Goal: Information Seeking & Learning: Learn about a topic

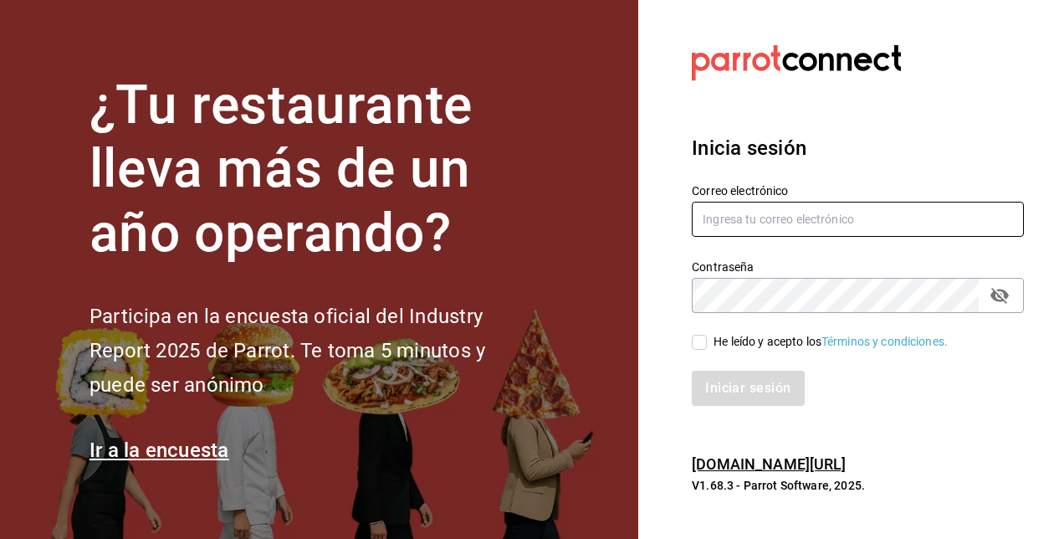
type input "[EMAIL_ADDRESS][DOMAIN_NAME]"
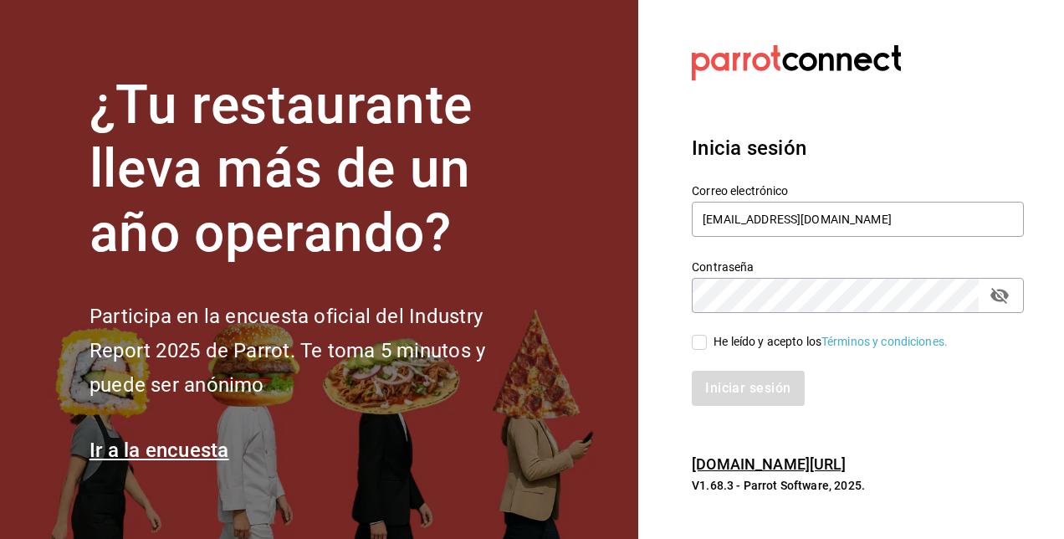
click at [698, 341] on input "He leído y acepto los Términos y condiciones." at bounding box center [699, 342] width 15 height 15
checkbox input "true"
click at [736, 398] on button "Iniciar sesión" at bounding box center [749, 388] width 114 height 35
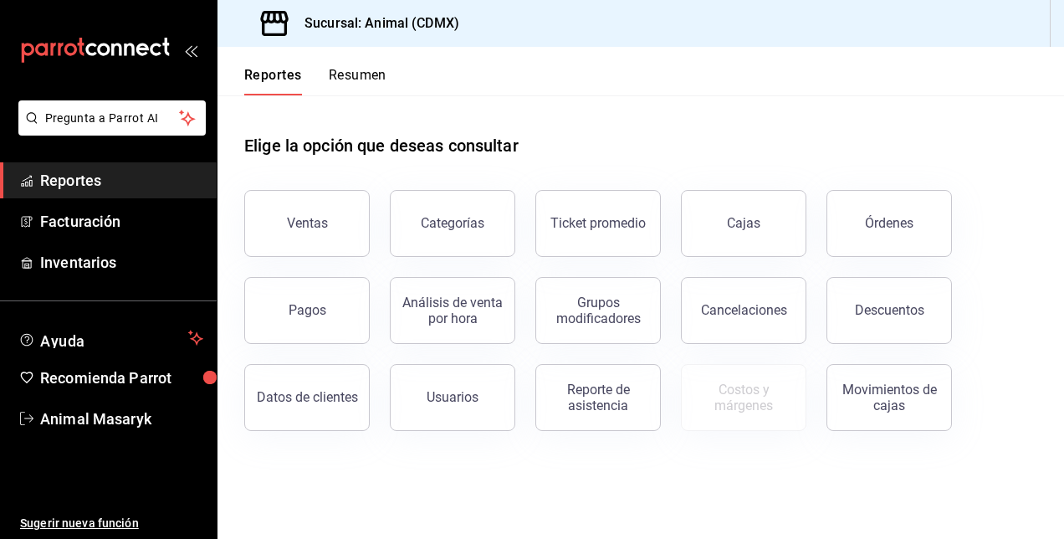
click at [356, 79] on button "Resumen" at bounding box center [358, 81] width 58 height 28
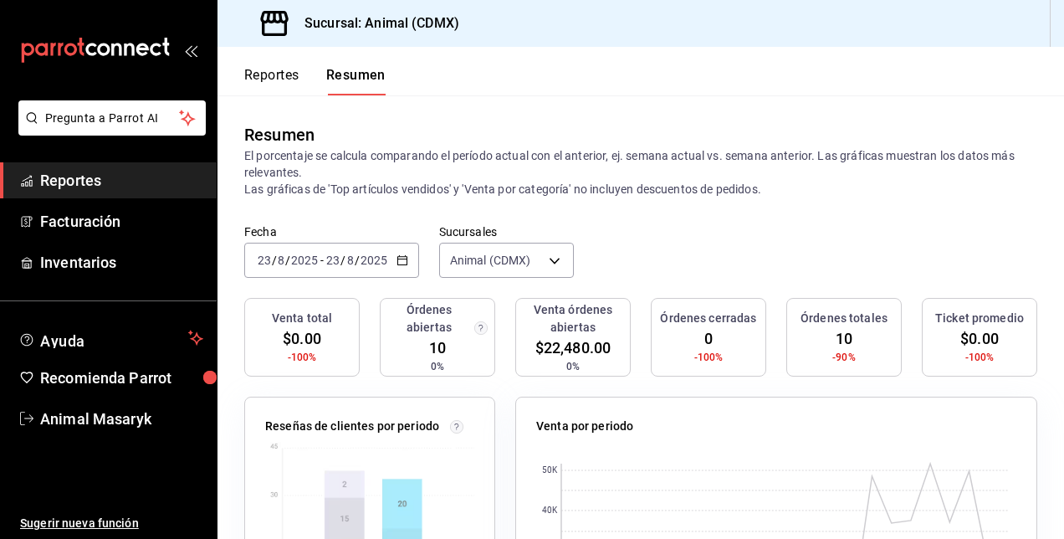
click at [278, 76] on button "Reportes" at bounding box center [271, 81] width 55 height 28
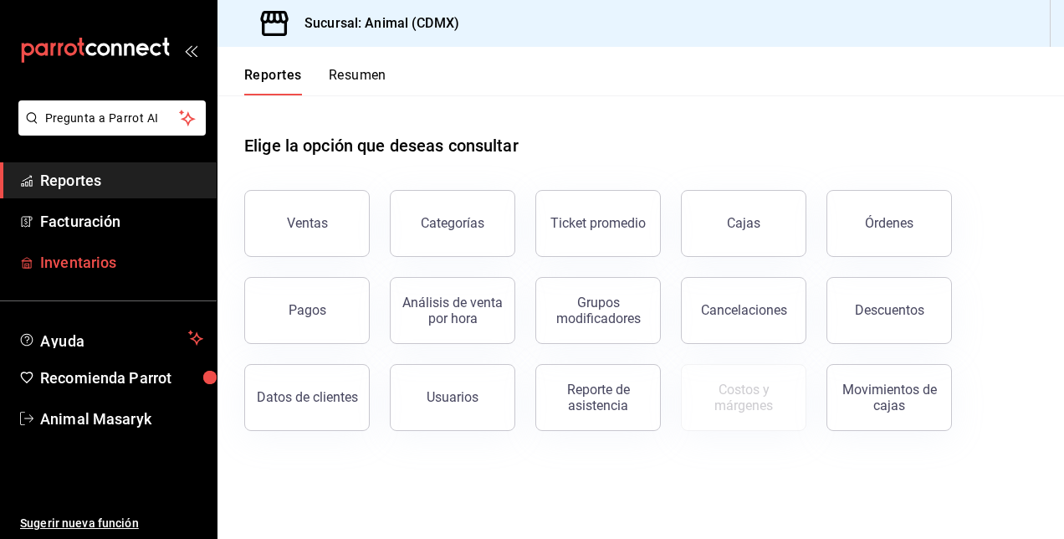
click at [101, 258] on span "Inventarios" at bounding box center [121, 262] width 163 height 23
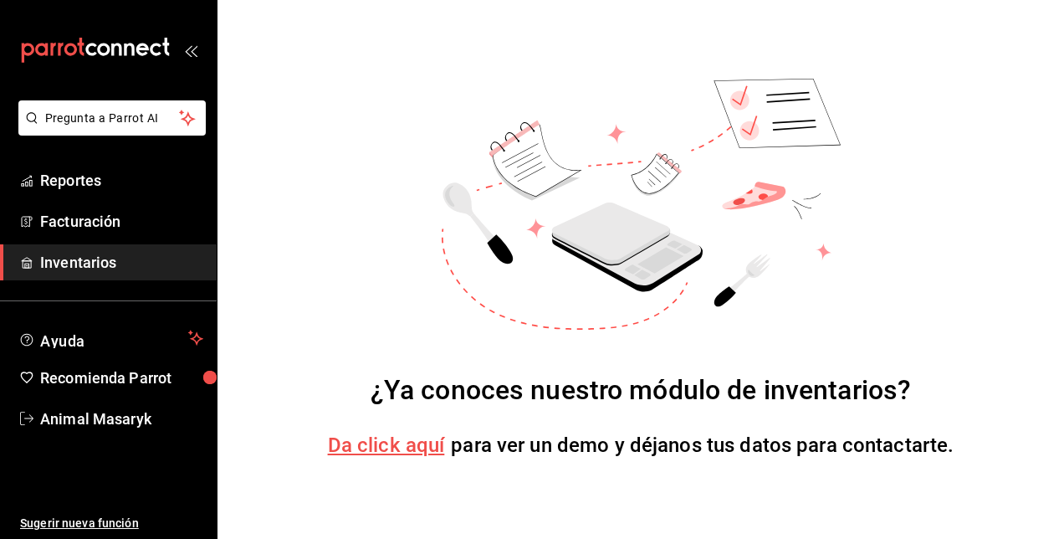
click at [383, 448] on span "Da click aquí" at bounding box center [386, 444] width 117 height 23
click at [92, 182] on span "Reportes" at bounding box center [121, 180] width 163 height 23
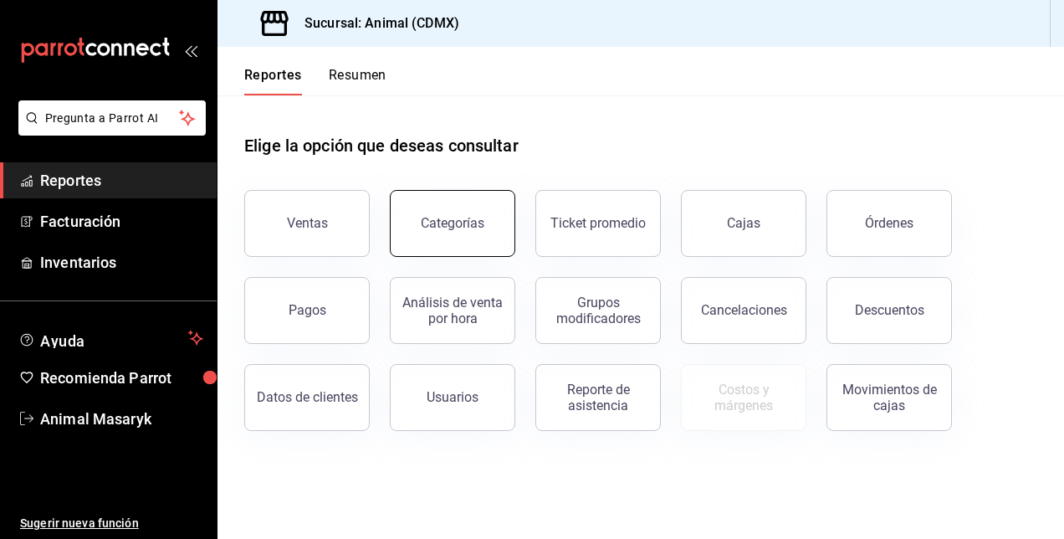
click at [428, 213] on button "Categorías" at bounding box center [453, 223] width 126 height 67
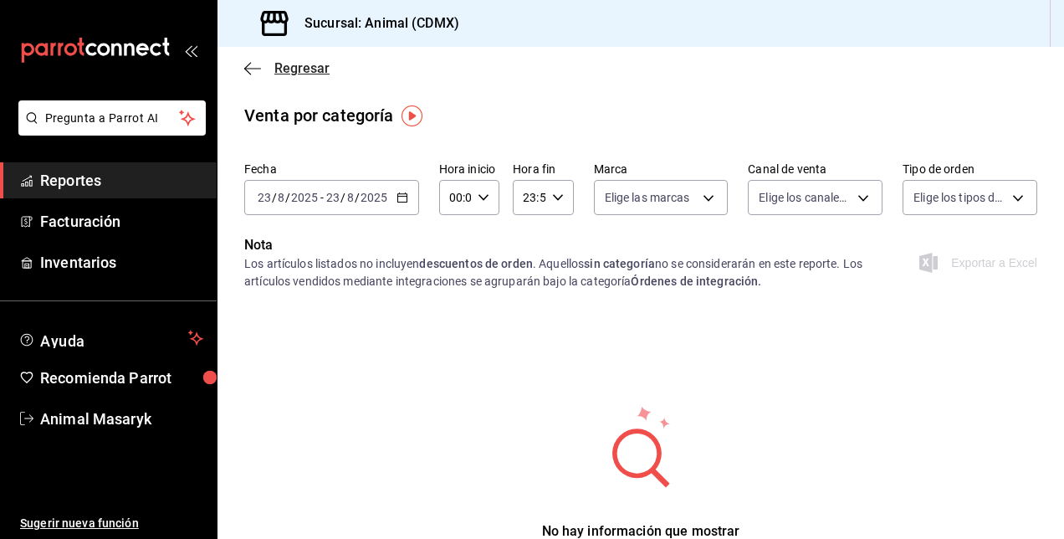
click at [248, 72] on icon "button" at bounding box center [252, 68] width 17 height 15
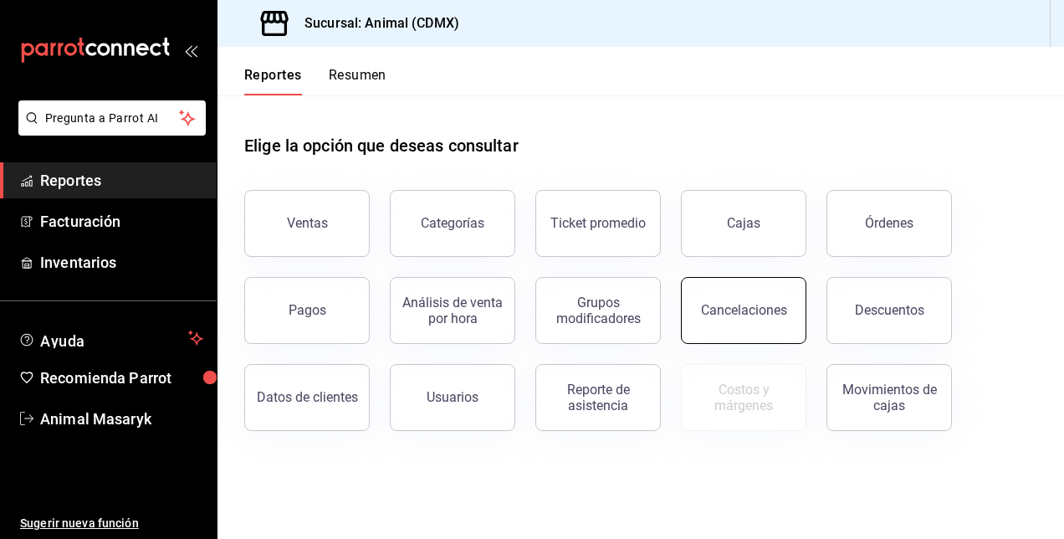
click at [710, 319] on button "Cancelaciones" at bounding box center [744, 310] width 126 height 67
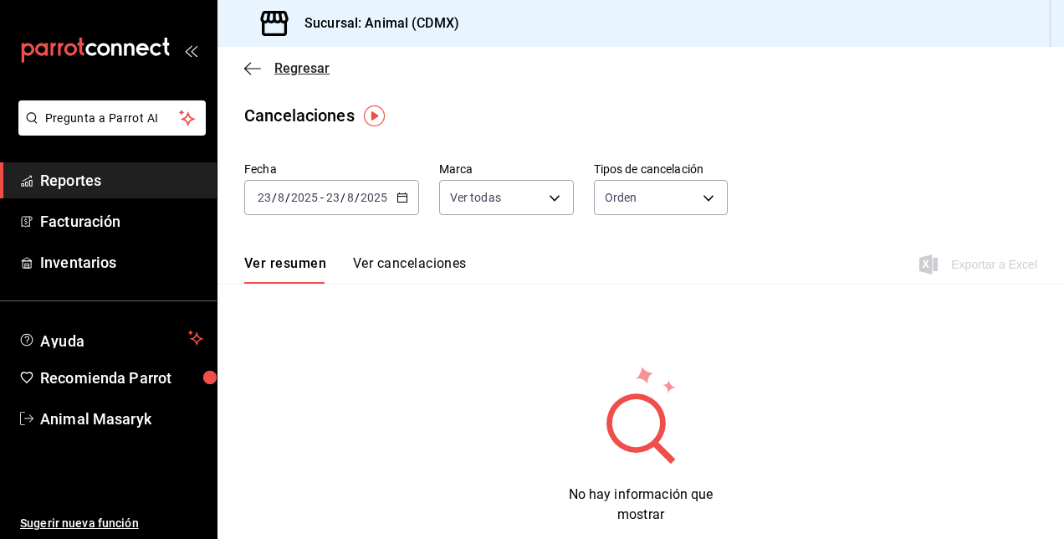
click at [249, 65] on icon "button" at bounding box center [252, 68] width 17 height 15
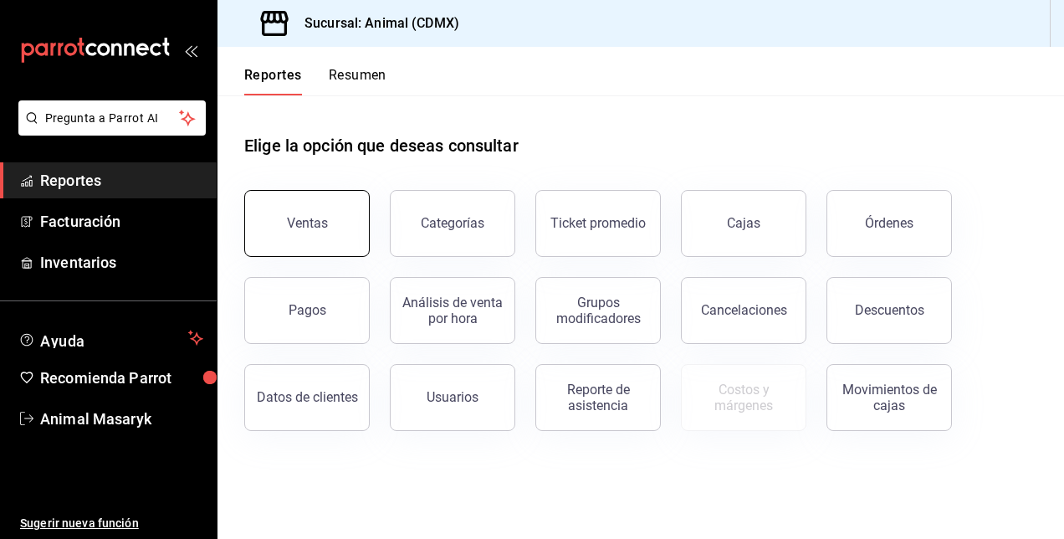
click at [315, 220] on div "Ventas" at bounding box center [307, 223] width 41 height 16
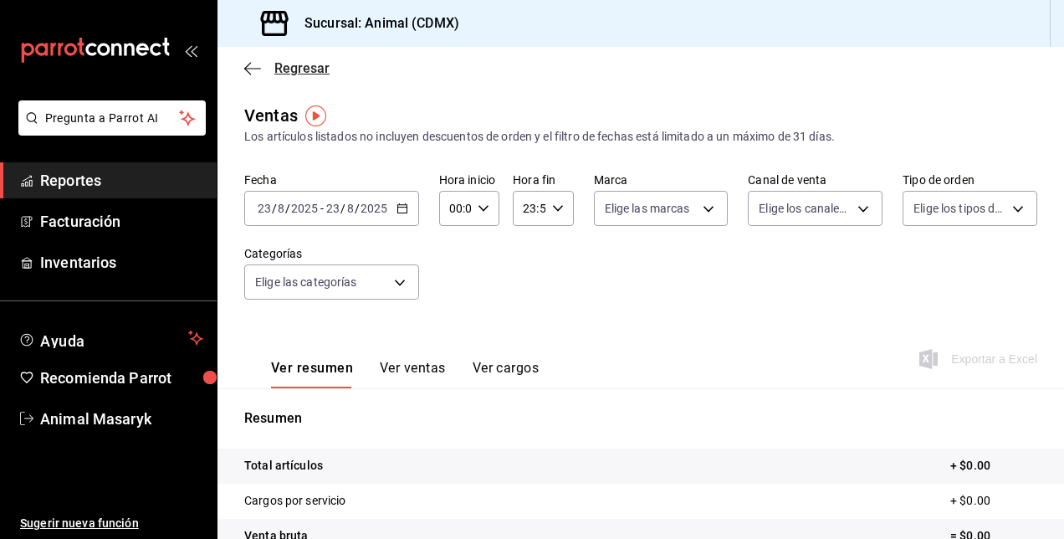
click at [249, 71] on icon "button" at bounding box center [252, 68] width 17 height 15
